Goal: Task Accomplishment & Management: Manage account settings

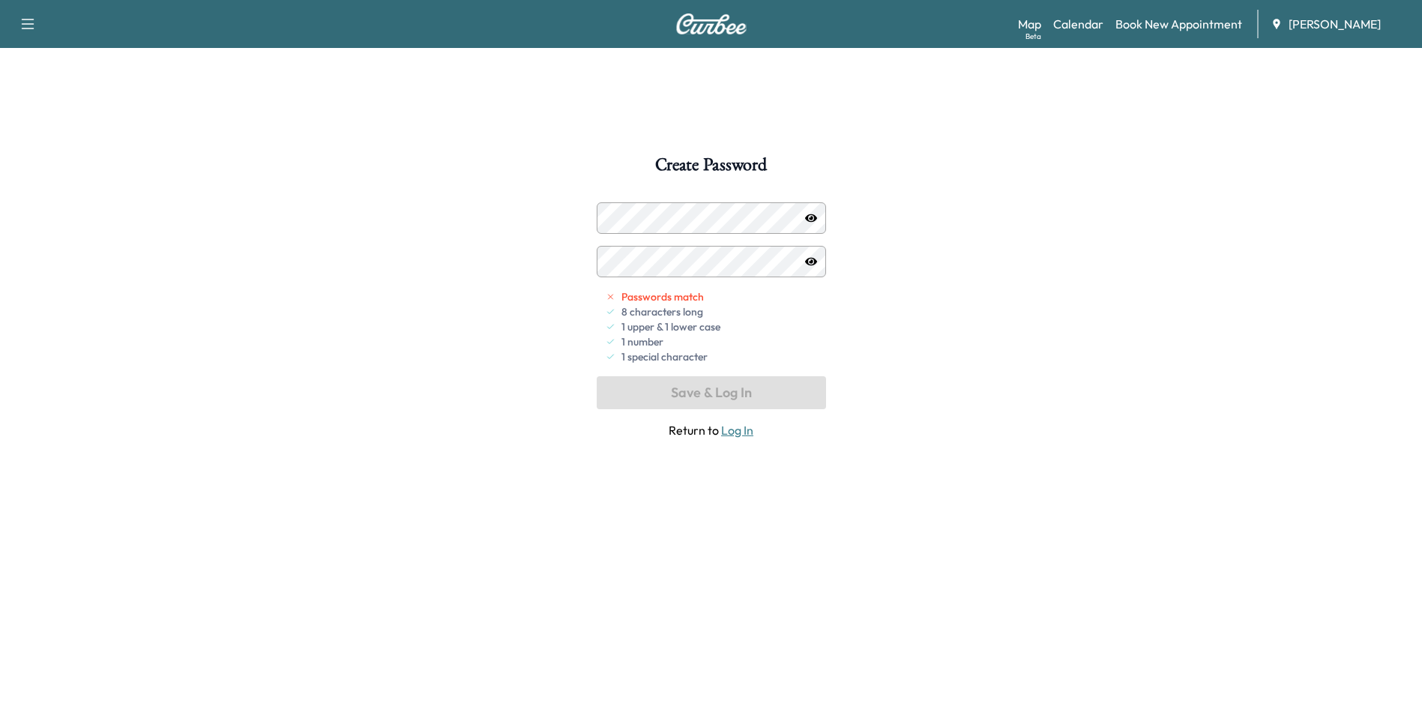
click at [1240, 391] on div "Create Password Passwords match 8 characters long 1 upper & 1 lower case 1 numb…" at bounding box center [711, 513] width 1422 height 715
click at [811, 217] on icon "button" at bounding box center [811, 218] width 12 height 8
click at [735, 390] on button "Save & Log In" at bounding box center [711, 392] width 229 height 33
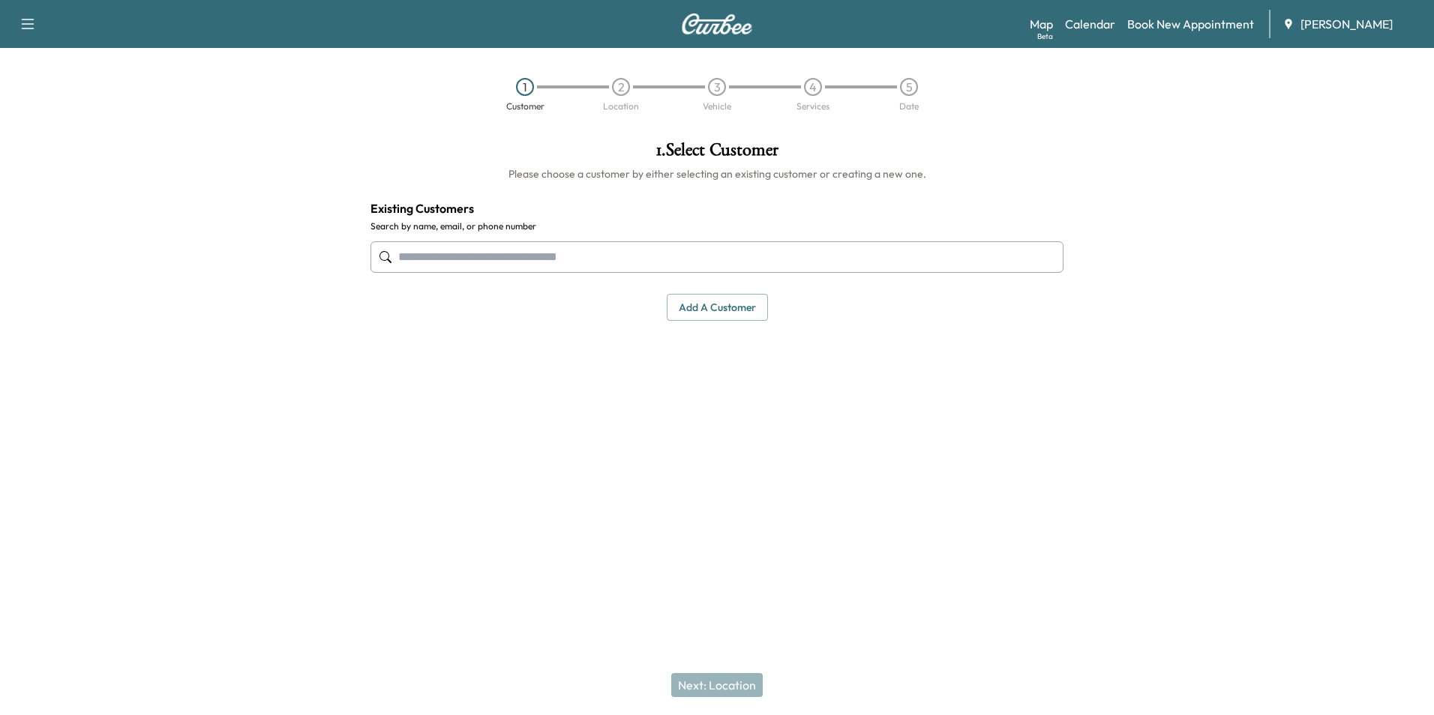
click at [455, 257] on input "text" at bounding box center [716, 256] width 693 height 31
click at [562, 256] on input "text" at bounding box center [716, 256] width 693 height 31
click at [1036, 27] on link "Map Beta" at bounding box center [1041, 24] width 23 height 18
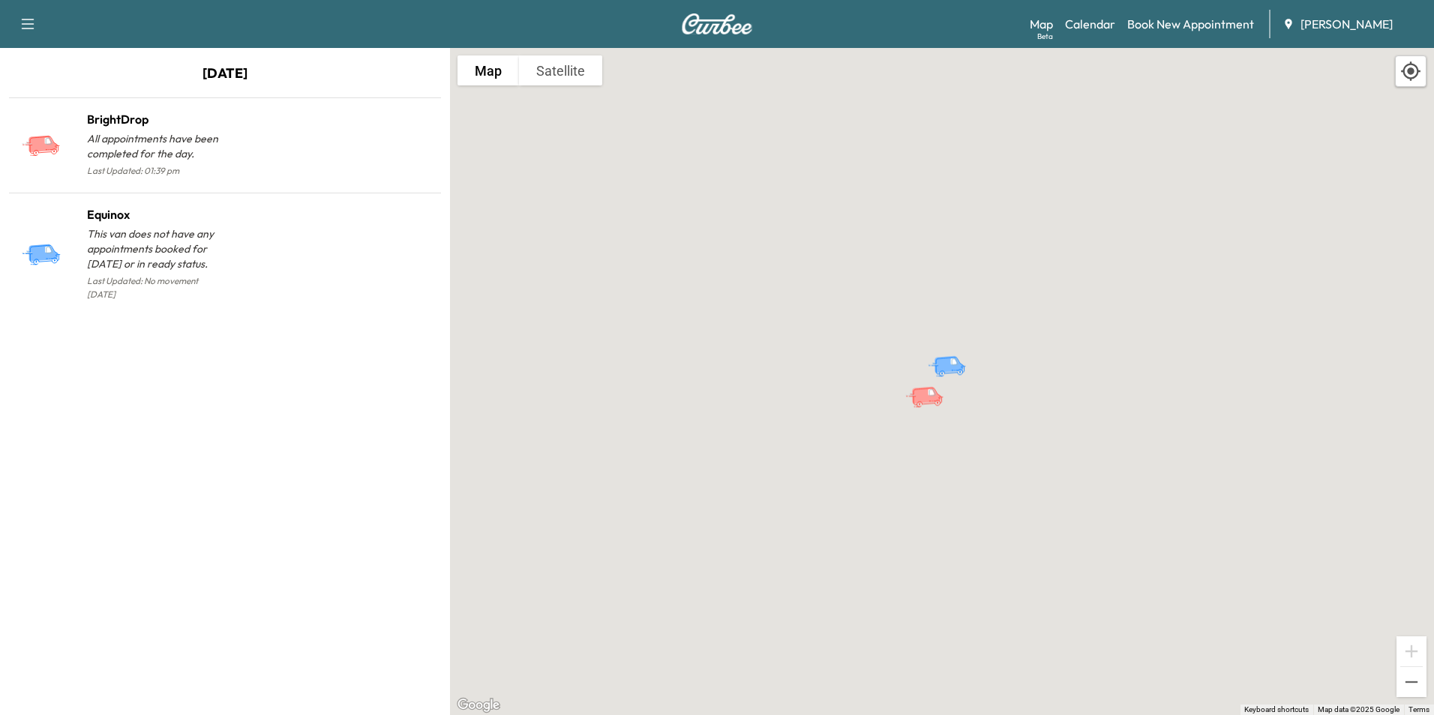
click at [124, 140] on p "All appointments have been completed for the day." at bounding box center [156, 146] width 138 height 30
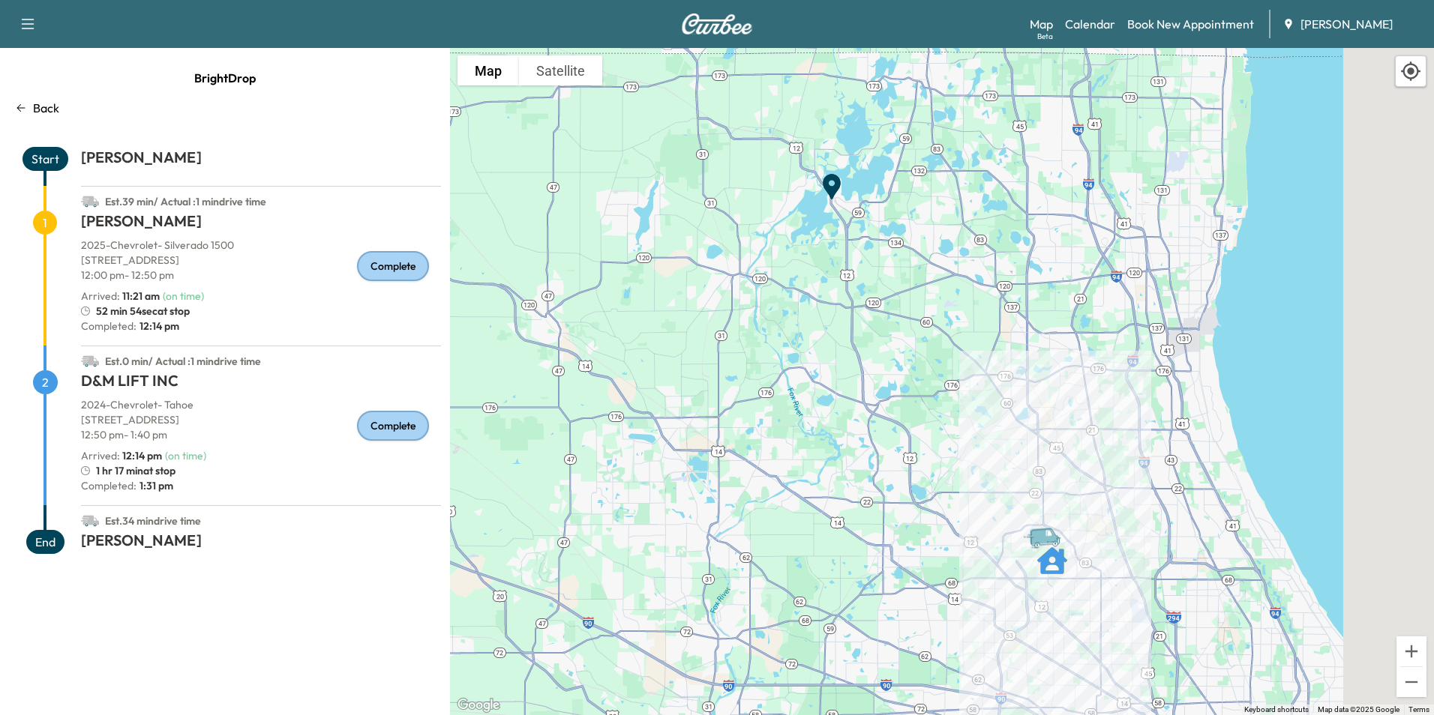
click at [45, 543] on span "End" at bounding box center [45, 542] width 38 height 24
click at [965, 556] on div "To activate drag with keyboard, press Alt + Enter. Once in keyboard drag state,…" at bounding box center [942, 381] width 984 height 667
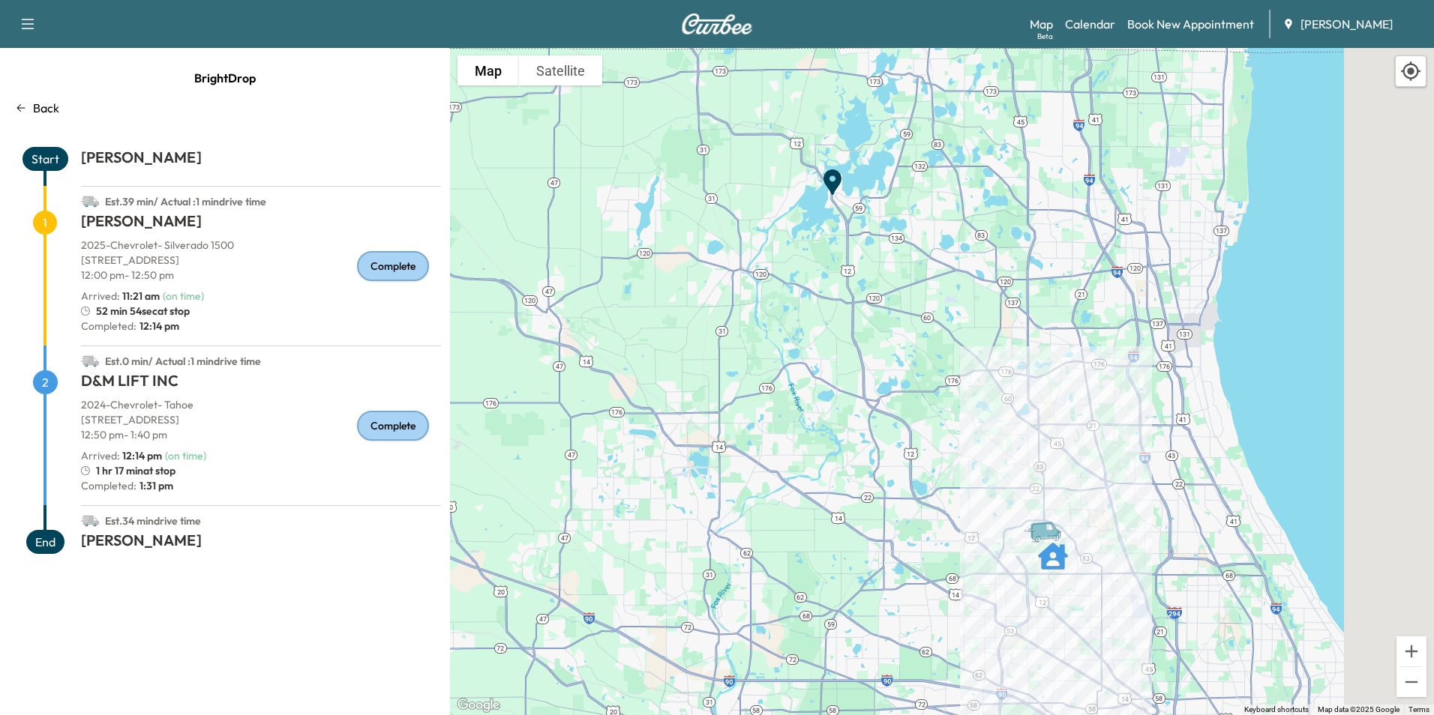
drag, startPoint x: 965, startPoint y: 556, endPoint x: 965, endPoint y: 546, distance: 9.7
click at [965, 546] on div "To activate drag with keyboard, press Alt + Enter. Once in keyboard drag state,…" at bounding box center [942, 381] width 984 height 667
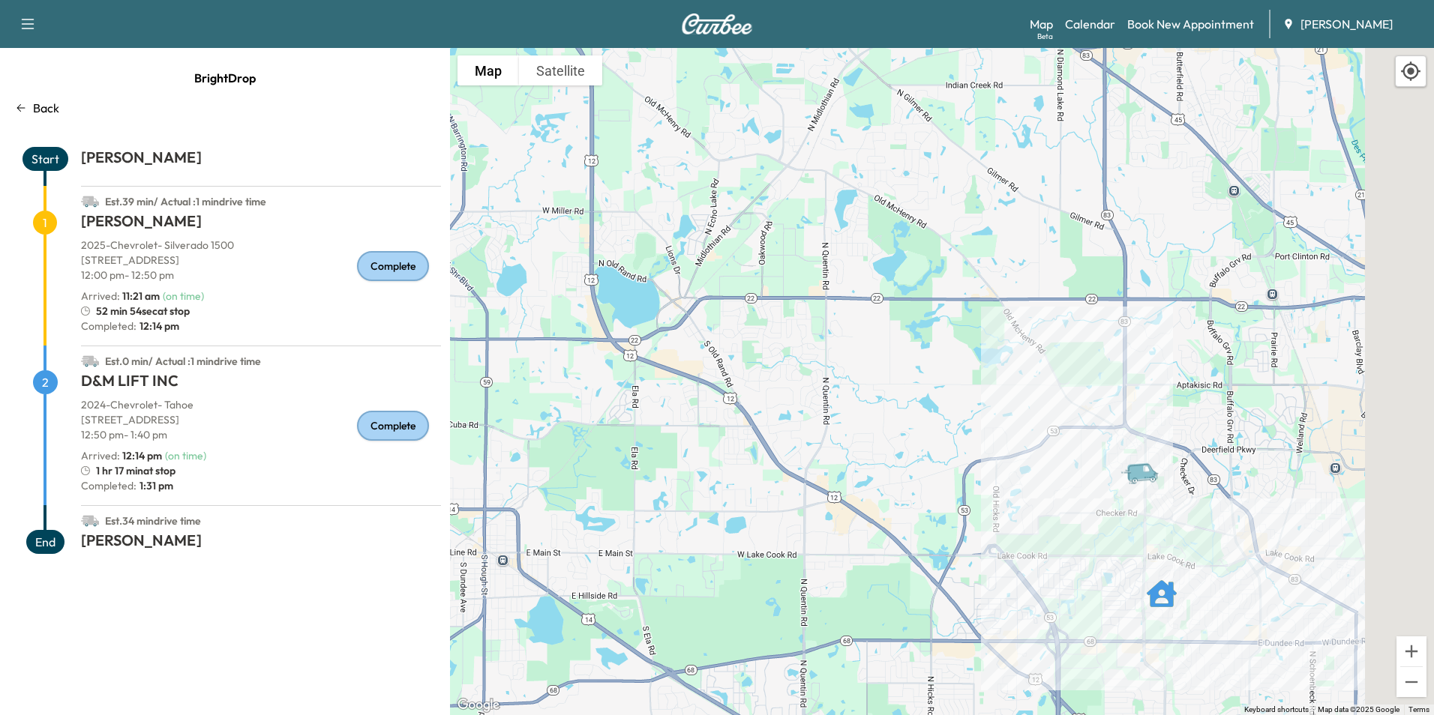
drag, startPoint x: 1245, startPoint y: 553, endPoint x: 991, endPoint y: 535, distance: 254.9
click at [991, 535] on div "To activate drag with keyboard, press Alt + Enter. Once in keyboard drag state,…" at bounding box center [942, 381] width 984 height 667
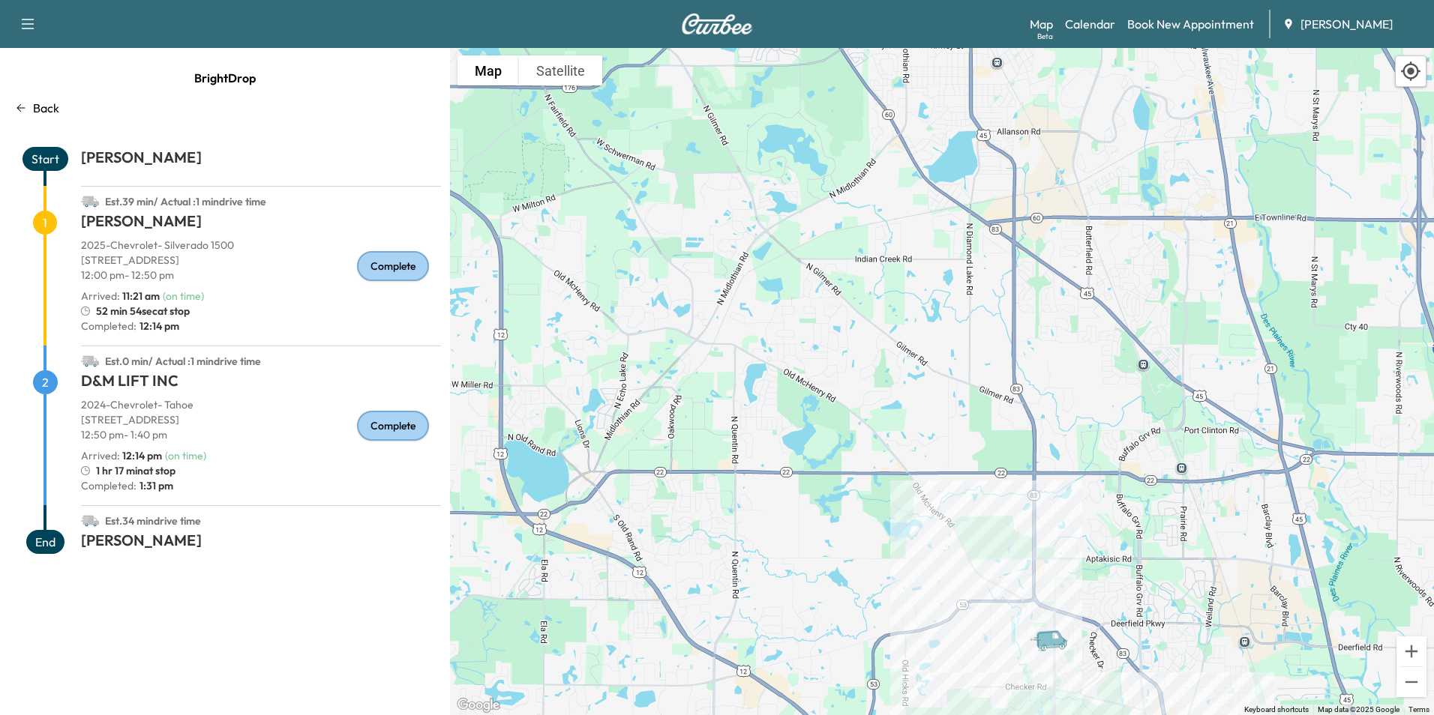
drag, startPoint x: 1084, startPoint y: 287, endPoint x: 1095, endPoint y: 476, distance: 189.3
click at [1095, 476] on div "To activate drag with keyboard, press Alt + Enter. Once in keyboard drag state,…" at bounding box center [942, 381] width 984 height 667
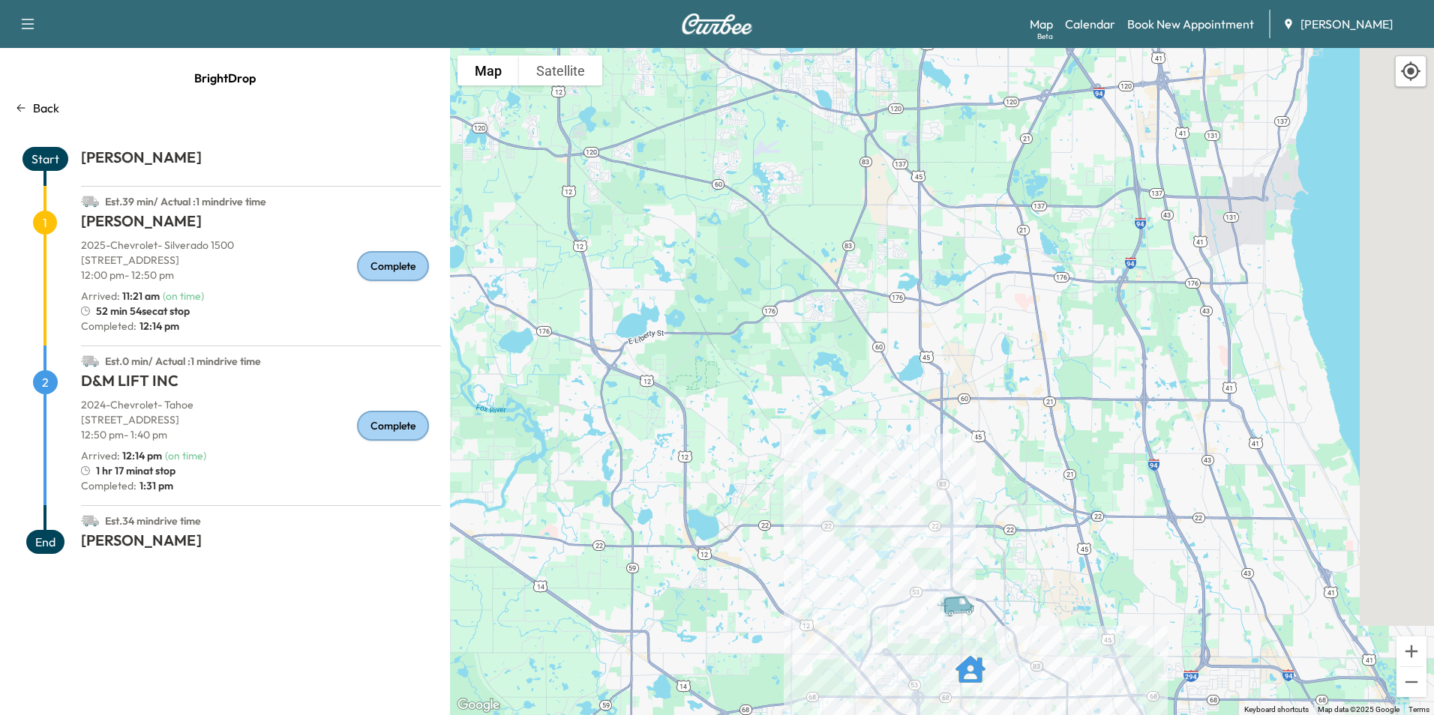
drag, startPoint x: 941, startPoint y: 383, endPoint x: 1038, endPoint y: 621, distance: 256.6
click at [1038, 621] on div "To activate drag with keyboard, press Alt + Enter. Once in keyboard drag state,…" at bounding box center [942, 381] width 984 height 667
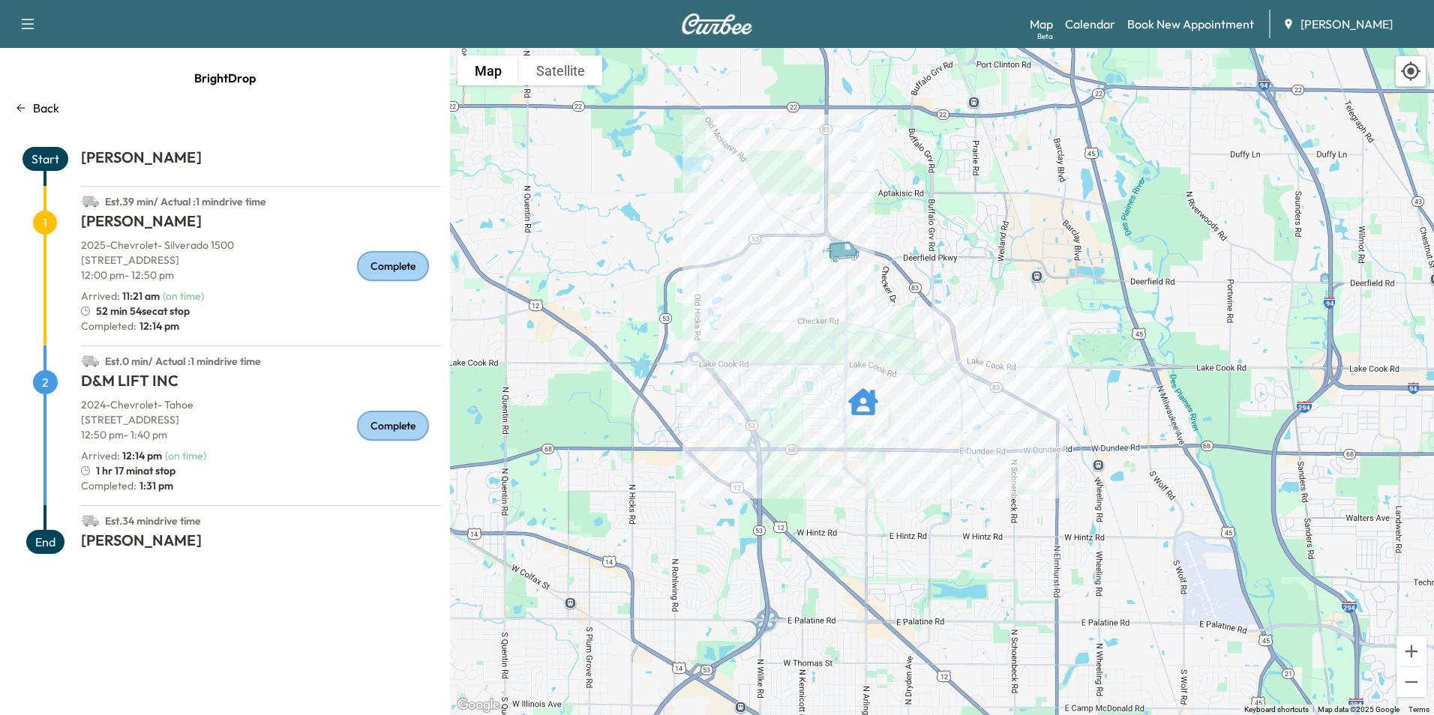
drag, startPoint x: 682, startPoint y: 280, endPoint x: 1017, endPoint y: 526, distance: 415.1
click at [1017, 526] on div "To activate drag with keyboard, press Alt + Enter. Once in keyboard drag state,…" at bounding box center [942, 381] width 984 height 667
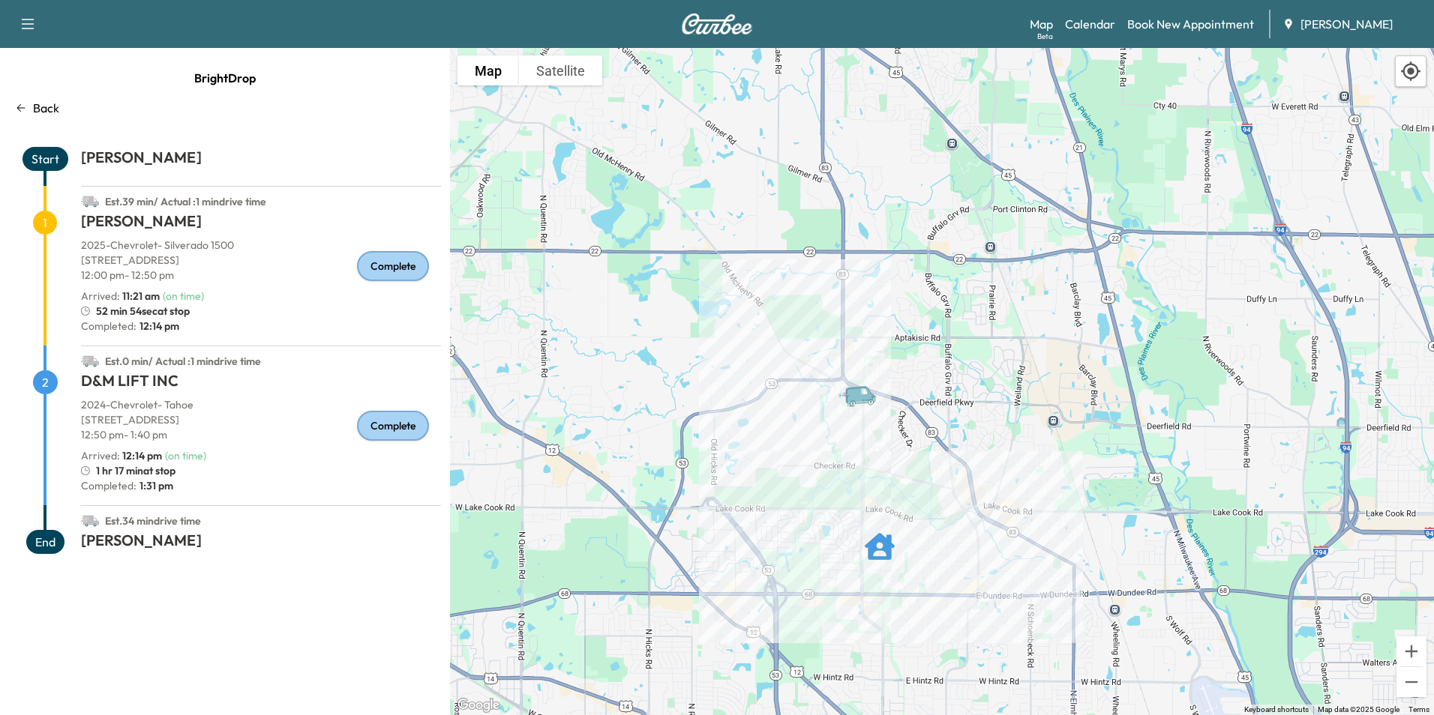
drag, startPoint x: 979, startPoint y: 367, endPoint x: 996, endPoint y: 526, distance: 159.9
click at [991, 526] on div "To activate drag with keyboard, press Alt + Enter. Once in keyboard drag state,…" at bounding box center [942, 381] width 984 height 667
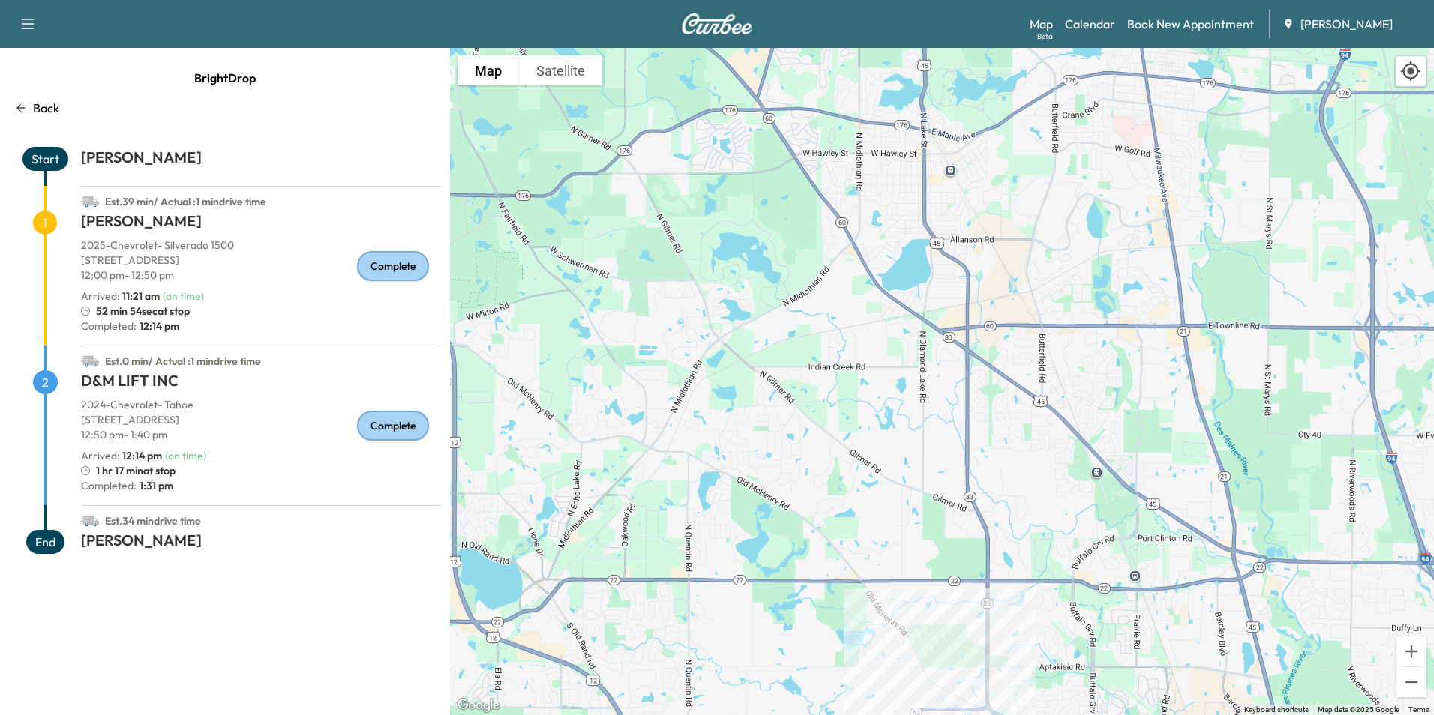
drag, startPoint x: 939, startPoint y: 340, endPoint x: 1078, endPoint y: 618, distance: 311.2
click at [1078, 618] on div "To activate drag with keyboard, press Alt + Enter. Once in keyboard drag state,…" at bounding box center [942, 381] width 984 height 667
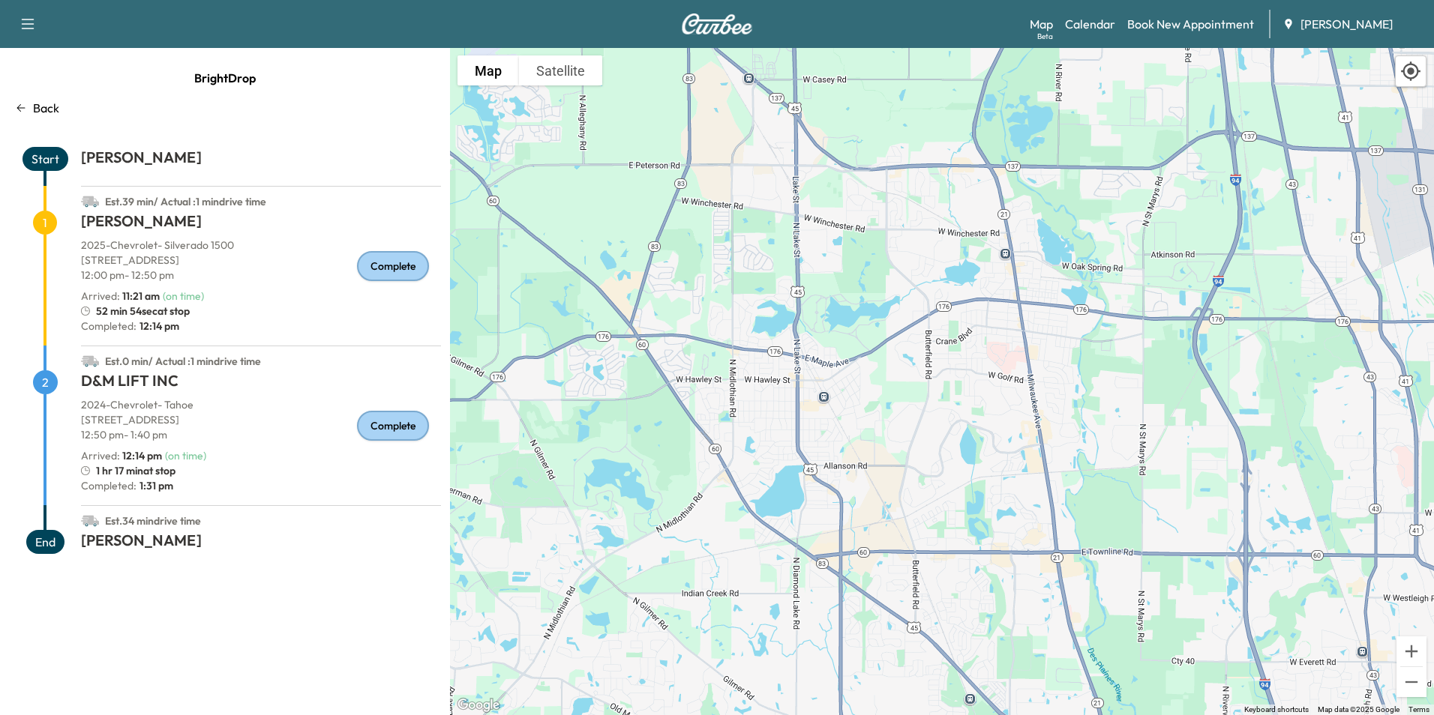
drag, startPoint x: 1002, startPoint y: 262, endPoint x: 847, endPoint y: 474, distance: 262.9
click at [868, 490] on div "To activate drag with keyboard, press Alt + Enter. Once in keyboard drag state,…" at bounding box center [942, 381] width 984 height 667
